Goal: Communication & Community: Answer question/provide support

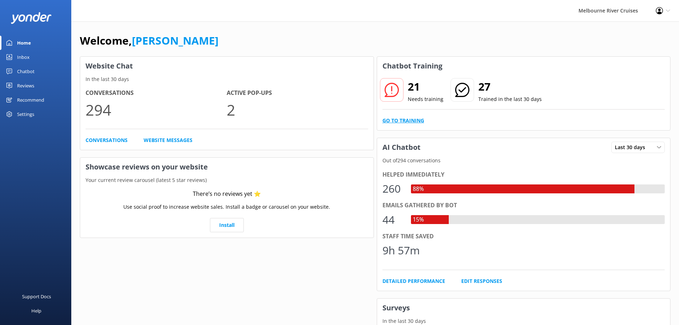
click at [414, 119] on link "Go to Training" at bounding box center [403, 120] width 42 height 8
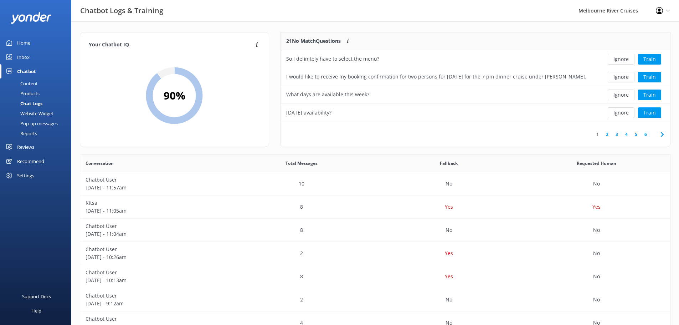
click at [29, 55] on div "Inbox" at bounding box center [23, 57] width 12 height 14
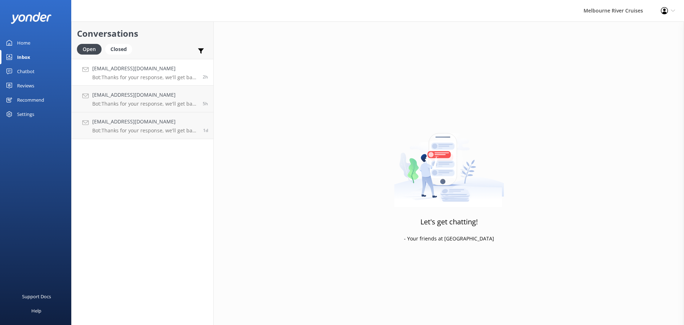
click at [145, 76] on p "Bot: Thanks for your response, we'll get back to you as soon as we can during o…" at bounding box center [144, 77] width 105 height 6
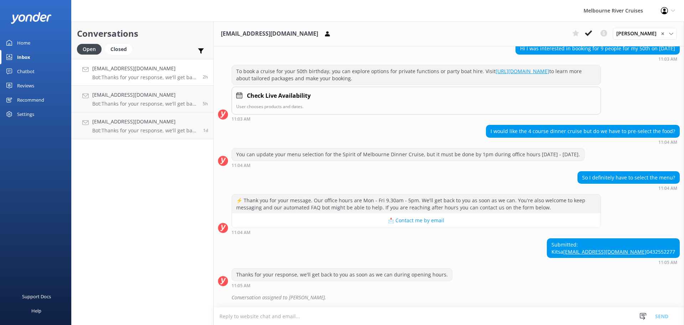
scroll to position [97, 0]
click at [115, 97] on h4 "[EMAIL_ADDRESS][DOMAIN_NAME]" at bounding box center [144, 95] width 105 height 8
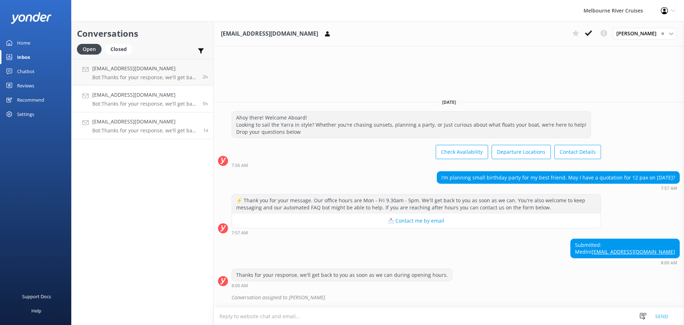
click at [141, 124] on h4 "[EMAIL_ADDRESS][DOMAIN_NAME]" at bounding box center [144, 122] width 105 height 8
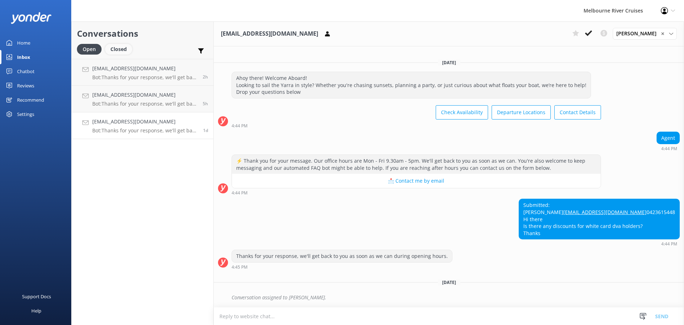
scroll to position [7, 0]
click at [115, 45] on div "Closed" at bounding box center [118, 49] width 27 height 11
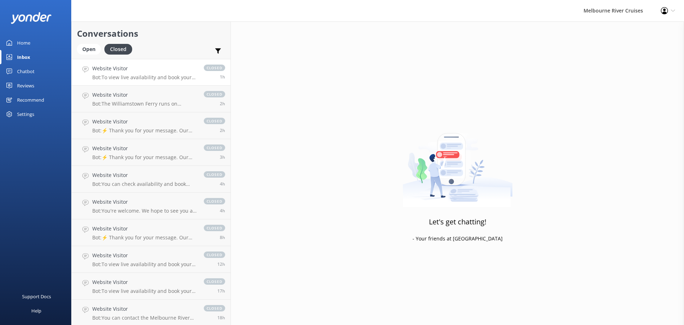
click at [160, 81] on link "Website Visitor Bot: To view live availability and book your Melbourne River Cr…" at bounding box center [151, 72] width 159 height 27
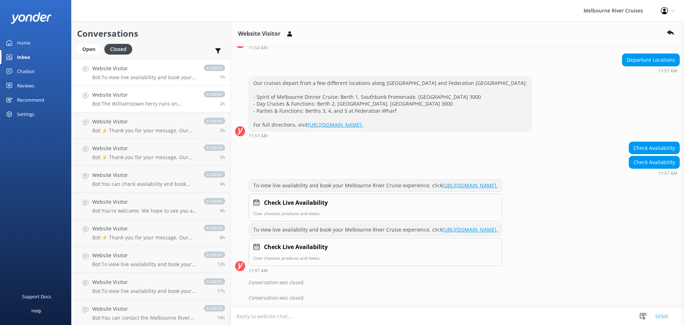
scroll to position [242, 0]
click at [159, 100] on div "Website Visitor Bot: The Williamstown Ferry runs on weekends, some public holid…" at bounding box center [144, 99] width 104 height 16
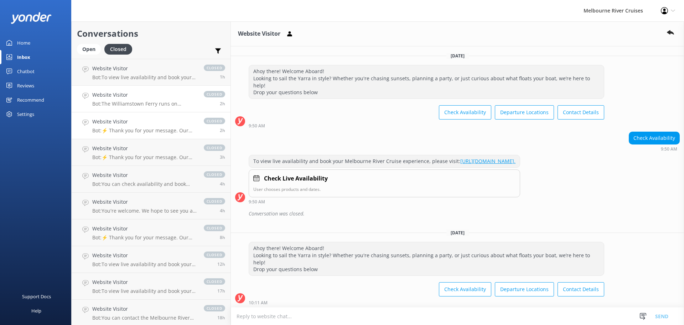
scroll to position [290, 0]
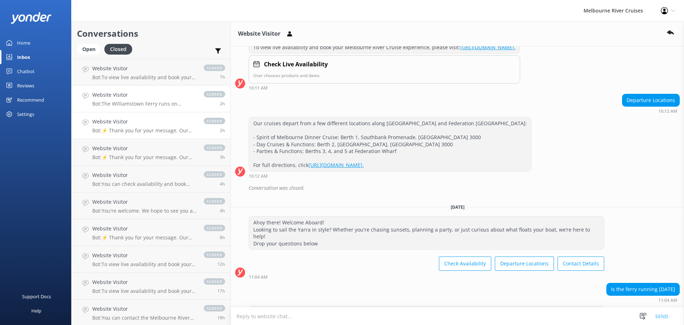
click at [148, 126] on div "Website Visitor Bot: ⚡ Thank you for your message. Our office hours are Mon - F…" at bounding box center [144, 126] width 104 height 16
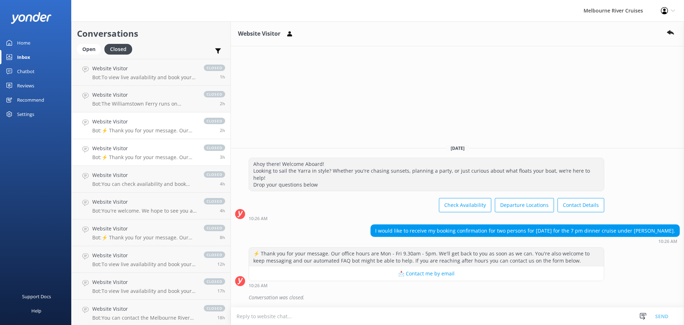
drag, startPoint x: 148, startPoint y: 147, endPoint x: 142, endPoint y: 150, distance: 6.5
click at [148, 147] on h4 "Website Visitor" at bounding box center [144, 148] width 104 height 8
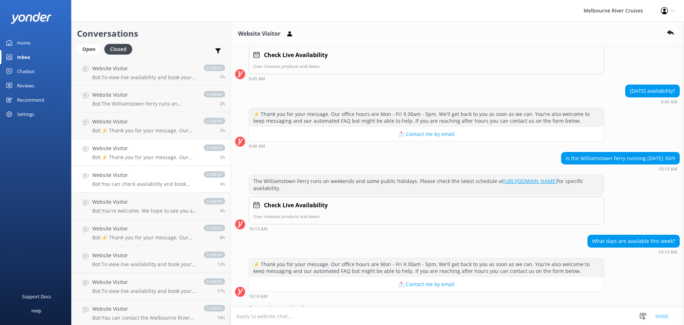
scroll to position [141, 0]
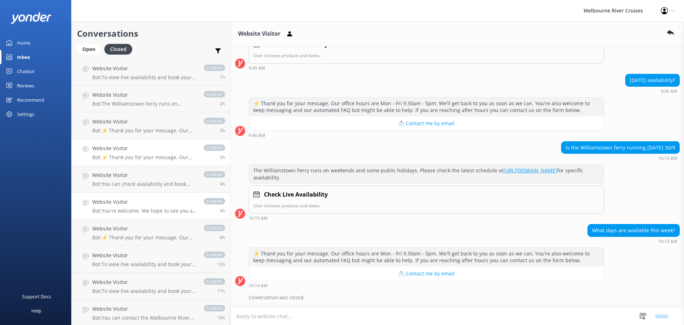
drag, startPoint x: 145, startPoint y: 183, endPoint x: 137, endPoint y: 216, distance: 33.4
click at [145, 183] on p "Bot: You can check availability and book return tickets for the Williamstown Fe…" at bounding box center [144, 184] width 104 height 6
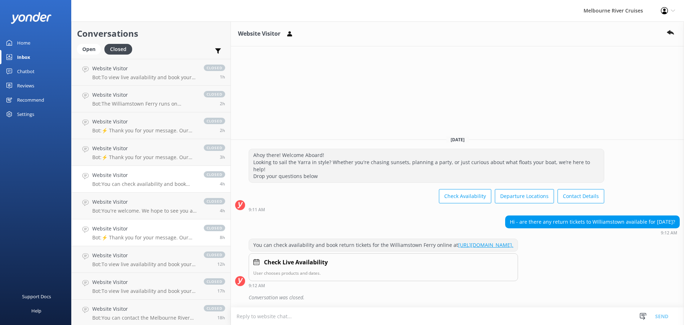
drag, startPoint x: 137, startPoint y: 216, endPoint x: 137, endPoint y: 221, distance: 4.3
click at [137, 216] on link "Website Visitor Bot: You're welcome. We hope to see you at Melbourne River Crui…" at bounding box center [151, 205] width 159 height 27
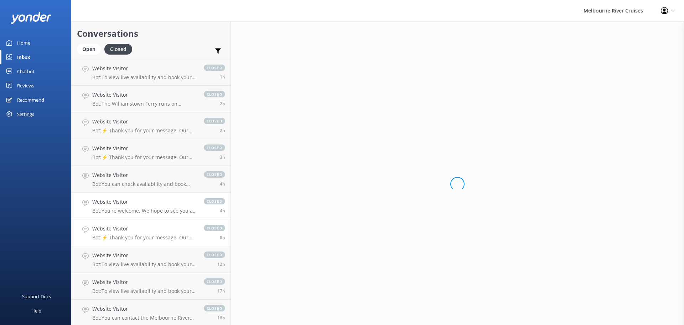
click at [137, 230] on h4 "Website Visitor" at bounding box center [144, 228] width 104 height 8
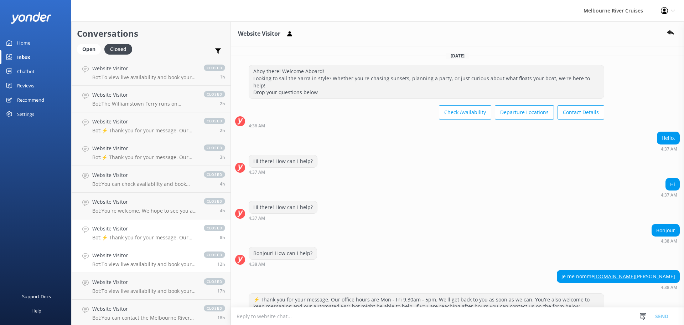
scroll to position [39, 0]
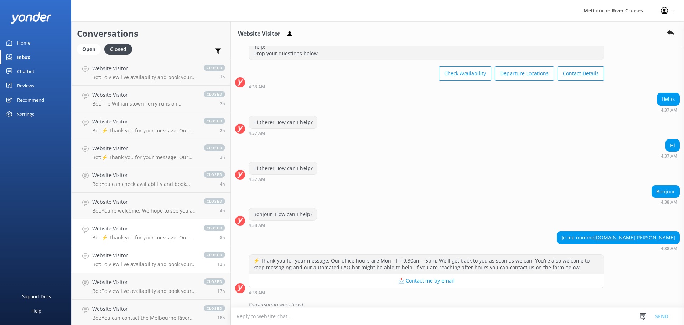
click at [120, 253] on h4 "Website Visitor" at bounding box center [144, 255] width 104 height 8
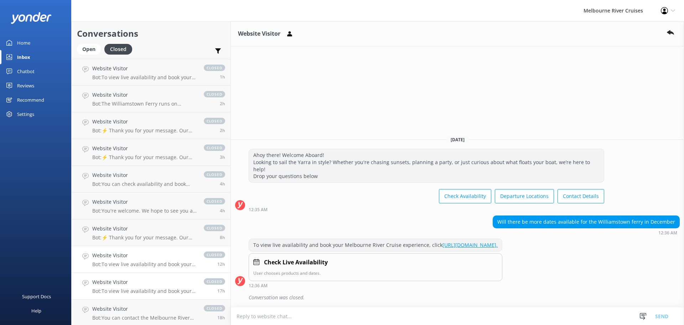
drag, startPoint x: 144, startPoint y: 290, endPoint x: 149, endPoint y: 281, distance: 10.2
click at [144, 290] on p "Bot: To view live availability and book your Melbourne River Cruise experience,…" at bounding box center [144, 290] width 104 height 6
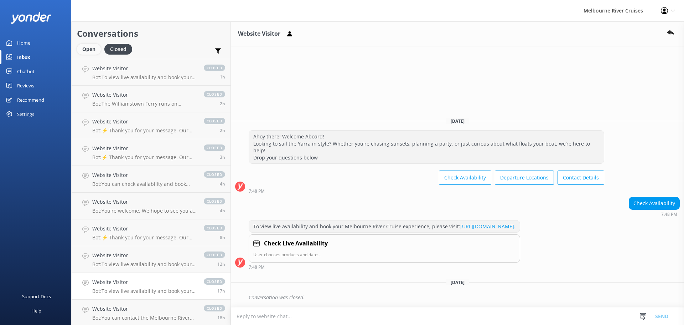
click at [95, 50] on div "Open" at bounding box center [89, 49] width 24 height 11
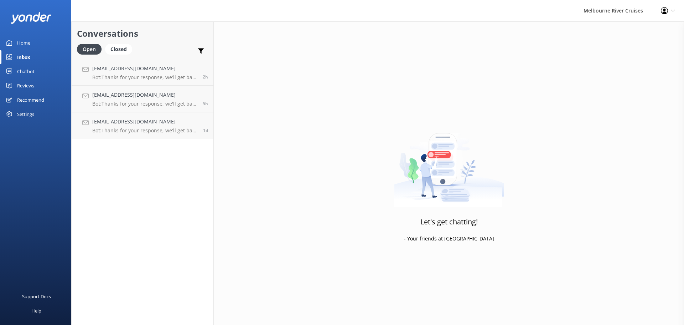
click at [35, 46] on link "Home" at bounding box center [35, 43] width 71 height 14
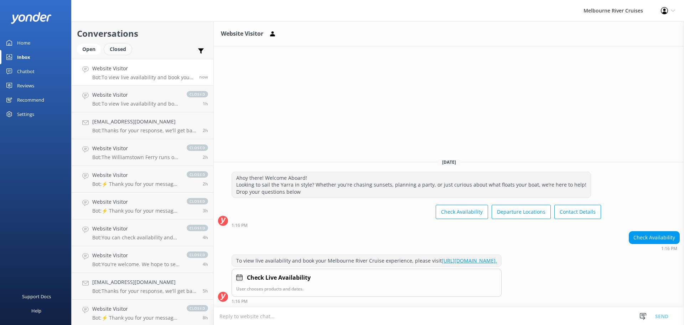
click at [117, 49] on div "Closed" at bounding box center [117, 49] width 27 height 11
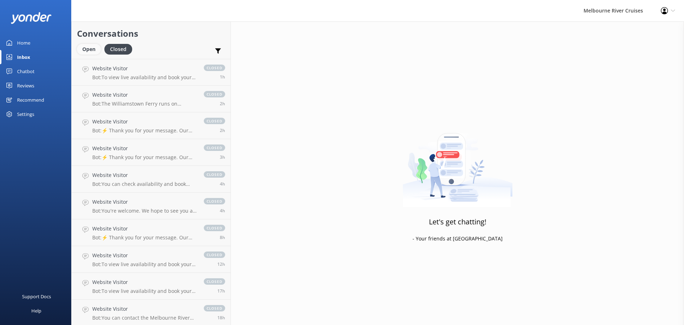
click at [89, 50] on div "Open" at bounding box center [89, 49] width 24 height 11
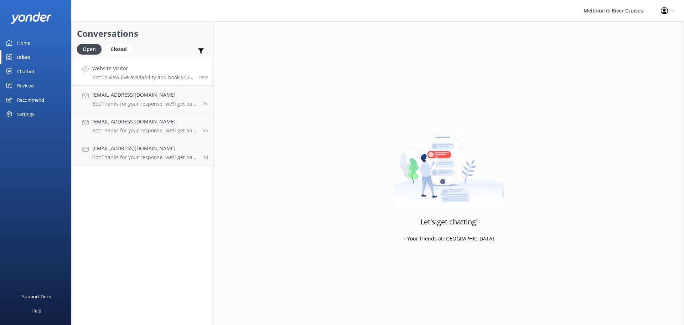
click at [178, 63] on link "Website Visitor Bot: To view live availability and book your Melbourne River Cr…" at bounding box center [143, 72] width 142 height 27
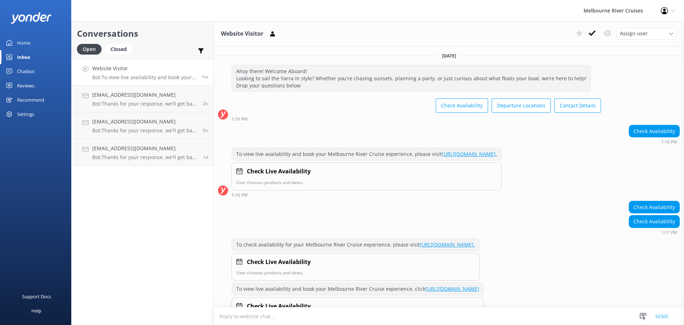
scroll to position [35, 0]
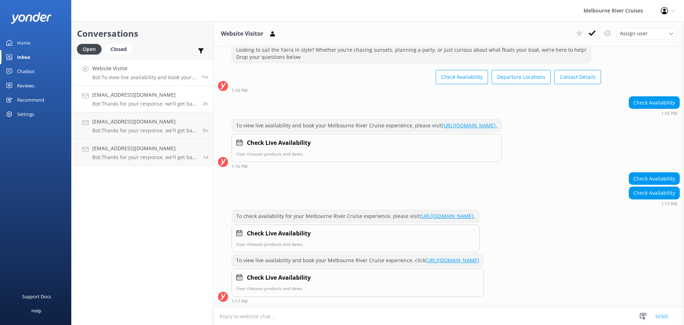
click at [156, 91] on h4 "[EMAIL_ADDRESS][DOMAIN_NAME]" at bounding box center [144, 95] width 105 height 8
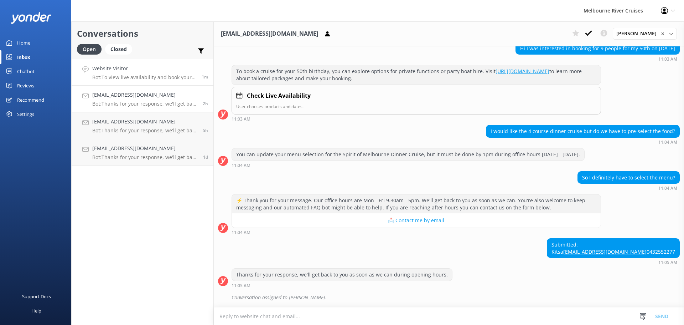
click at [159, 76] on p "Bot: To view live availability and book your Melbourne River Cruise experience,…" at bounding box center [144, 77] width 104 height 6
